Goal: Navigation & Orientation: Find specific page/section

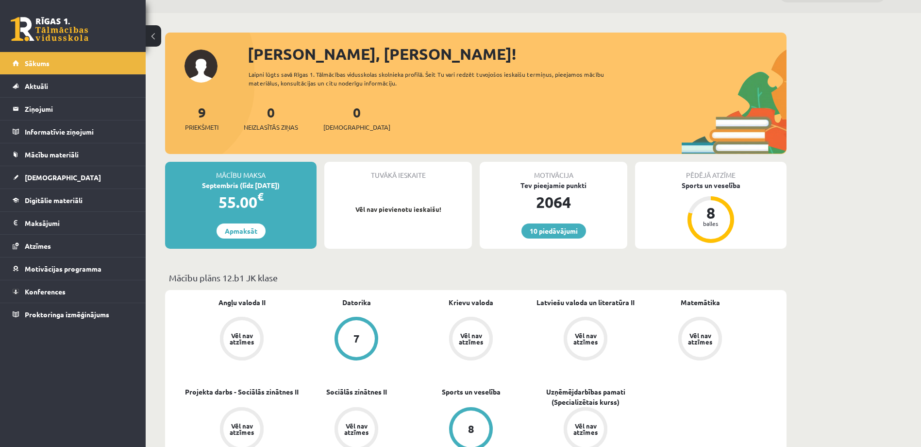
scroll to position [146, 0]
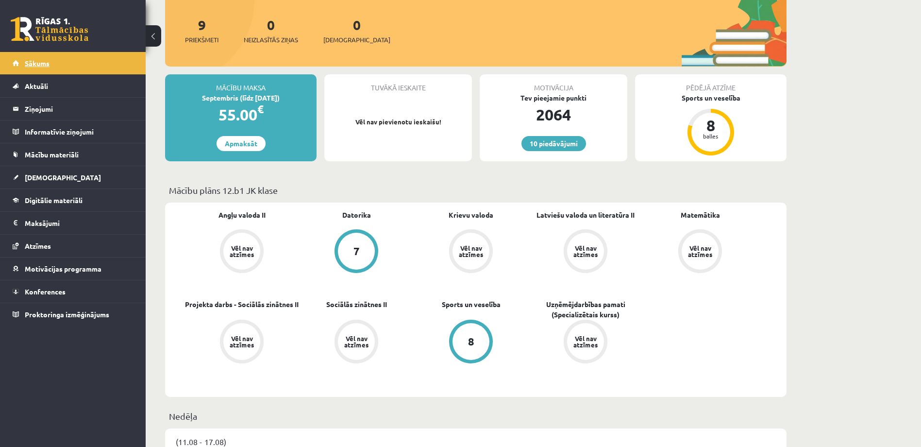
click at [38, 62] on span "Sākums" at bounding box center [37, 63] width 25 height 9
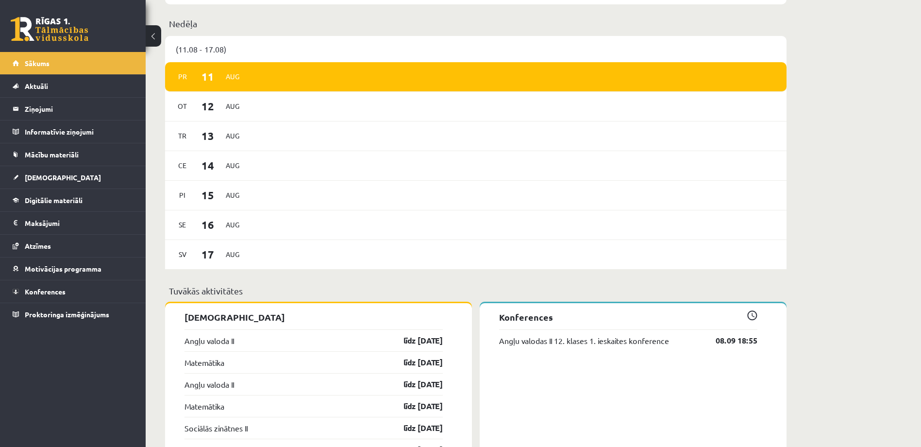
scroll to position [534, 0]
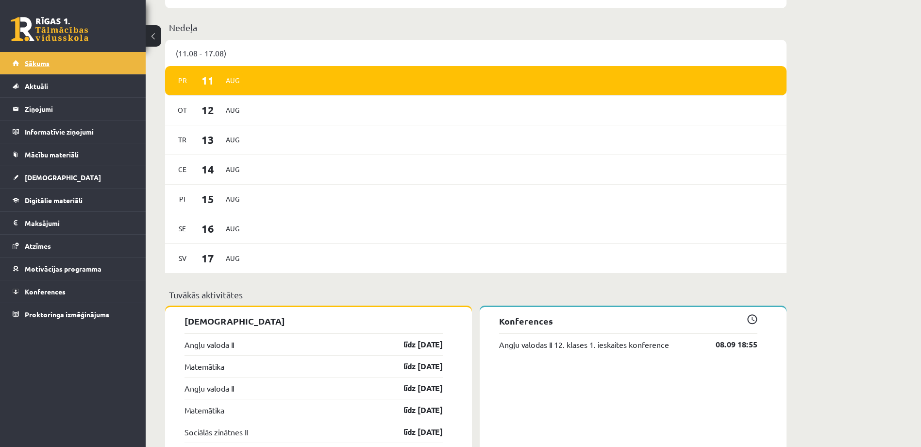
click at [43, 62] on span "Sākums" at bounding box center [37, 63] width 25 height 9
